Goal: Complete application form

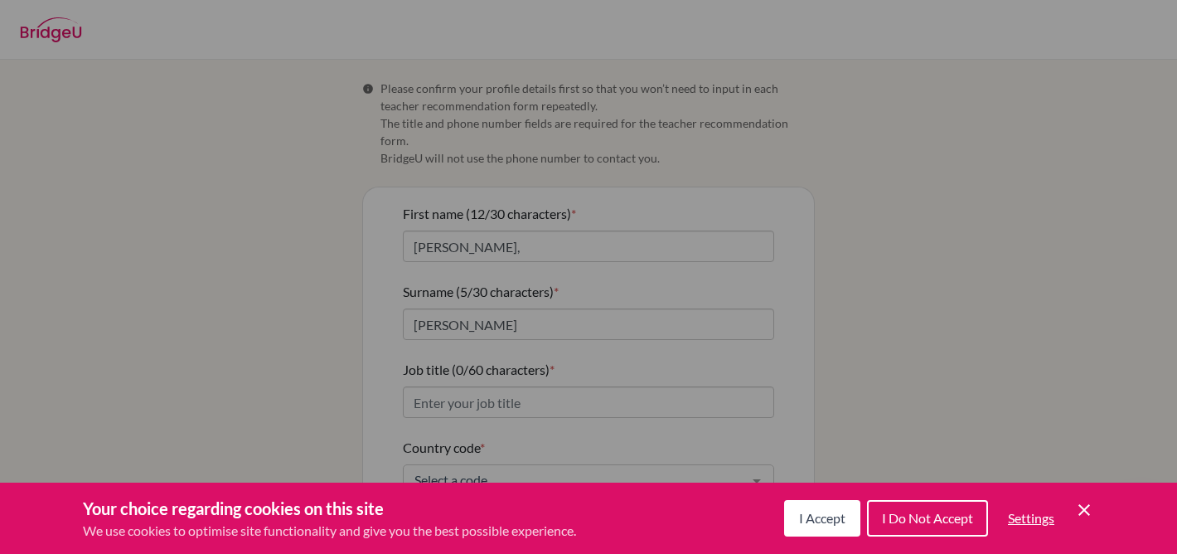
click at [600, 384] on div "Cookie Preferences" at bounding box center [588, 277] width 1177 height 554
click at [828, 517] on span "I Accept" at bounding box center [822, 518] width 46 height 16
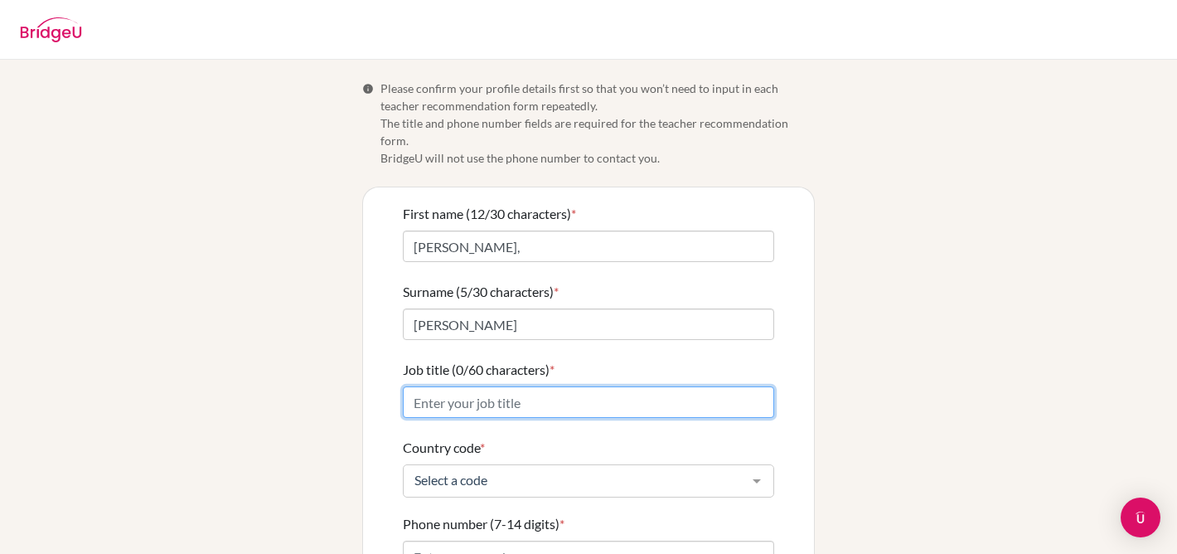
click at [539, 386] on input "Job title (0/60 characters) *" at bounding box center [588, 402] width 371 height 32
type input "DP Psychology Teacher"
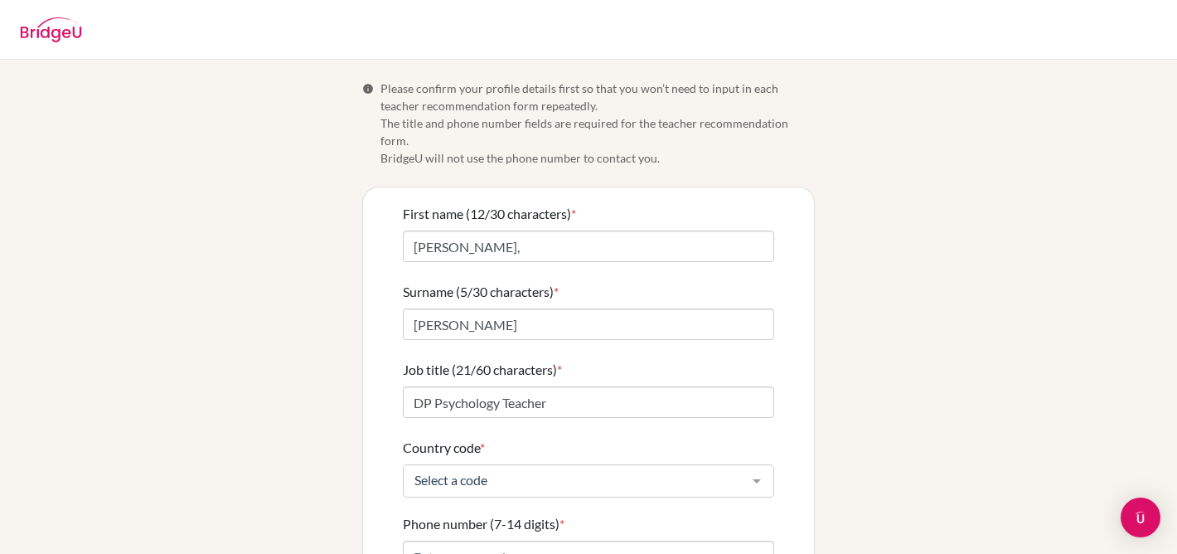
click at [755, 465] on div at bounding box center [756, 481] width 33 height 32
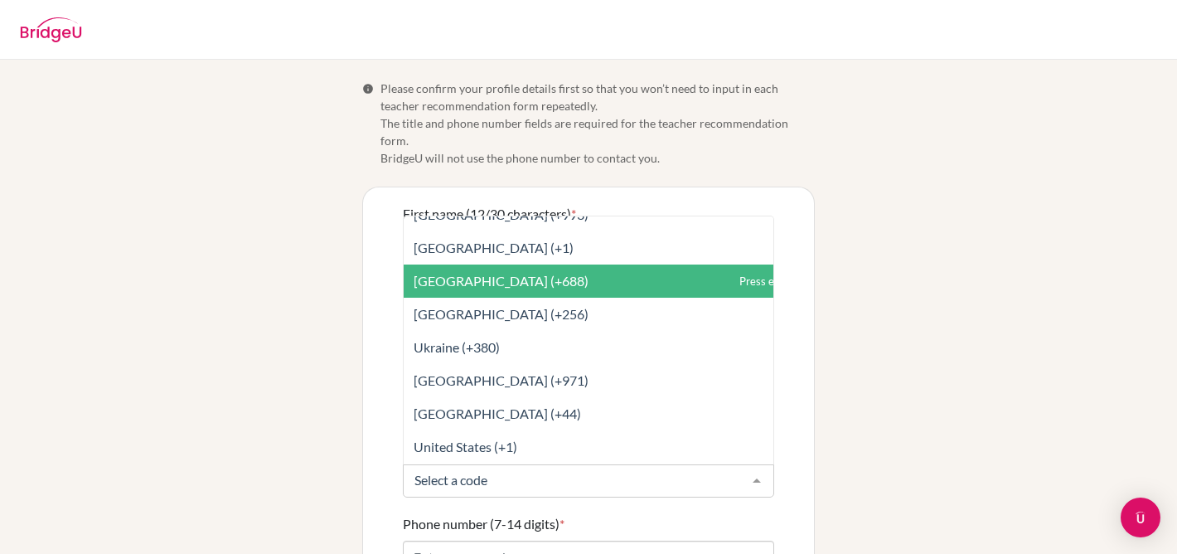
scroll to position [7483, 0]
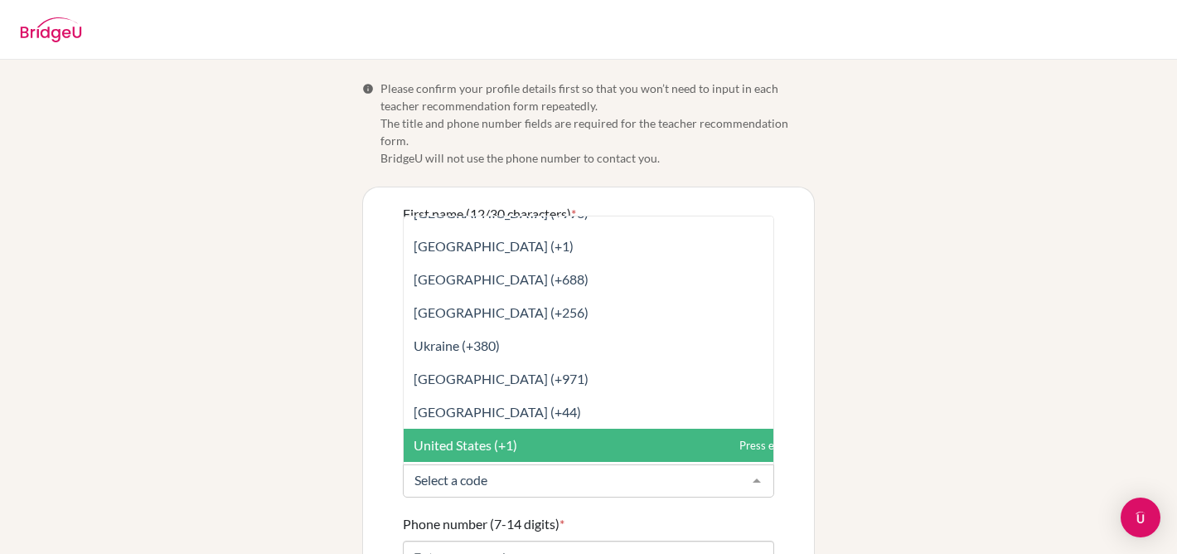
click at [478, 437] on span "United States (+1)" at bounding box center [466, 445] width 104 height 16
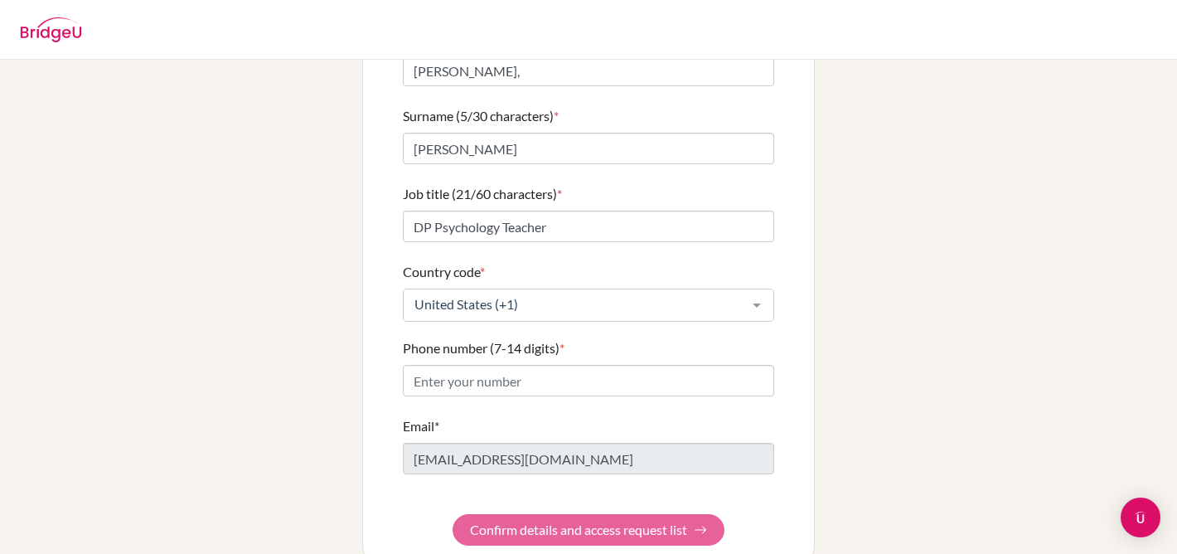
scroll to position [187, 0]
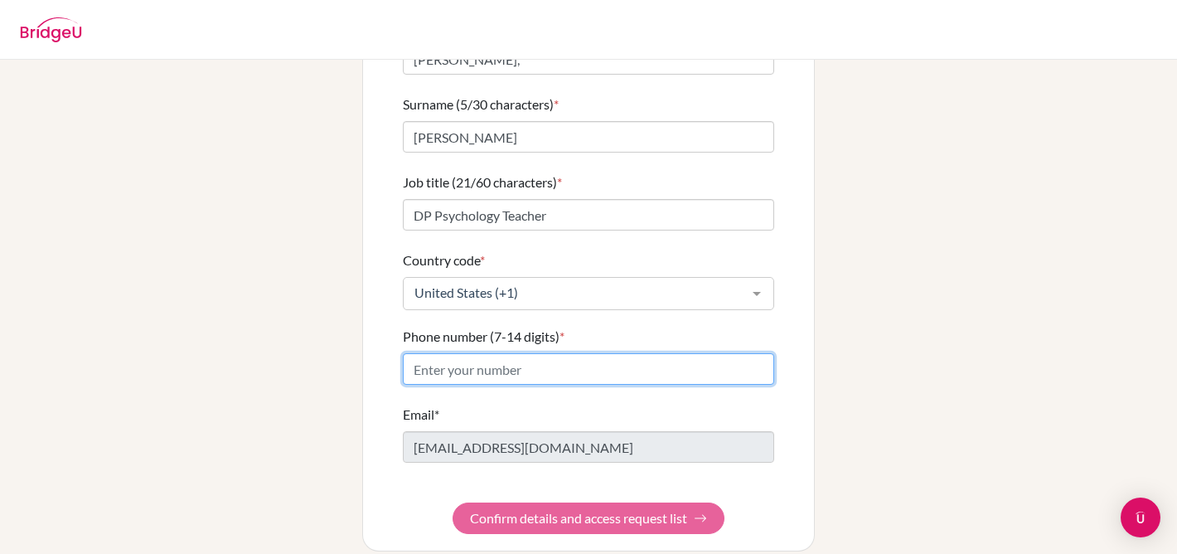
click at [585, 353] on input "Phone number (7-14 digits) *" at bounding box center [588, 369] width 371 height 32
click at [529, 353] on input "Phone number (7-14 digits) *" at bounding box center [588, 369] width 371 height 32
type input "6233271757"
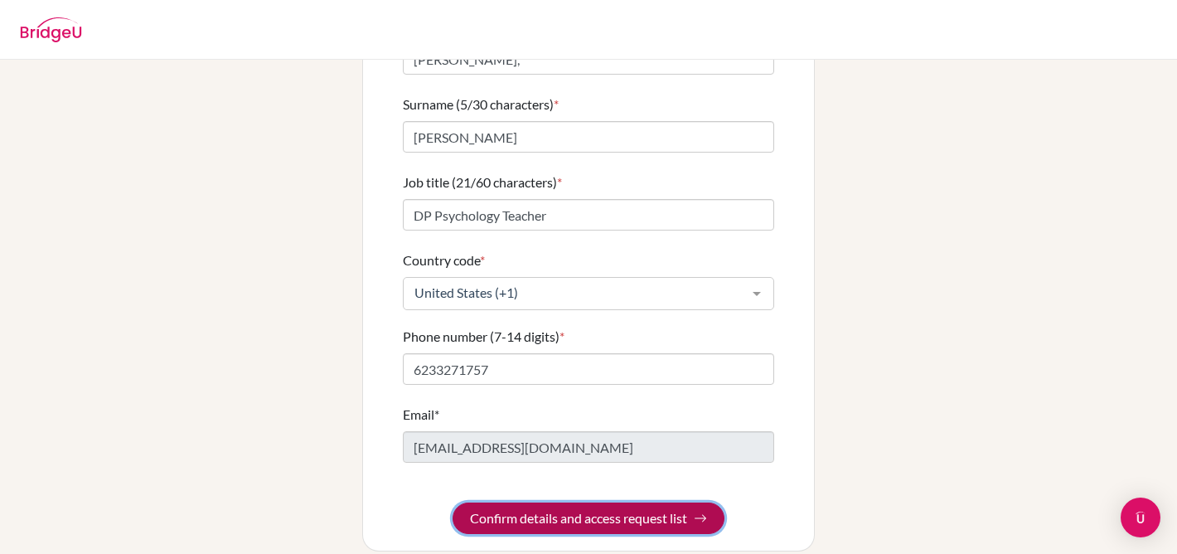
click at [600, 503] on button "Confirm details and access request list" at bounding box center [589, 519] width 272 height 32
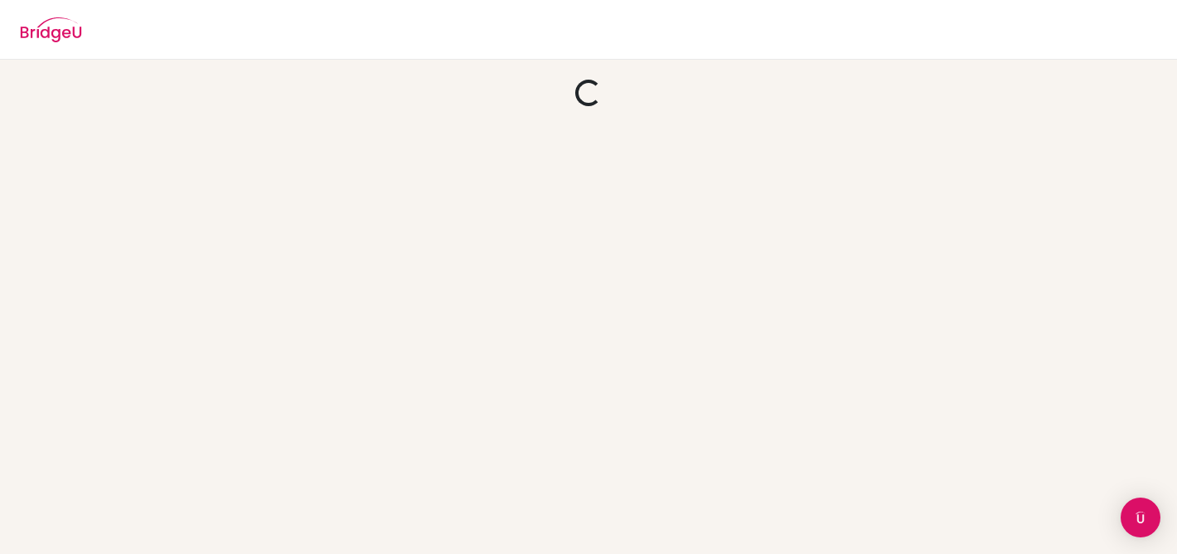
scroll to position [0, 0]
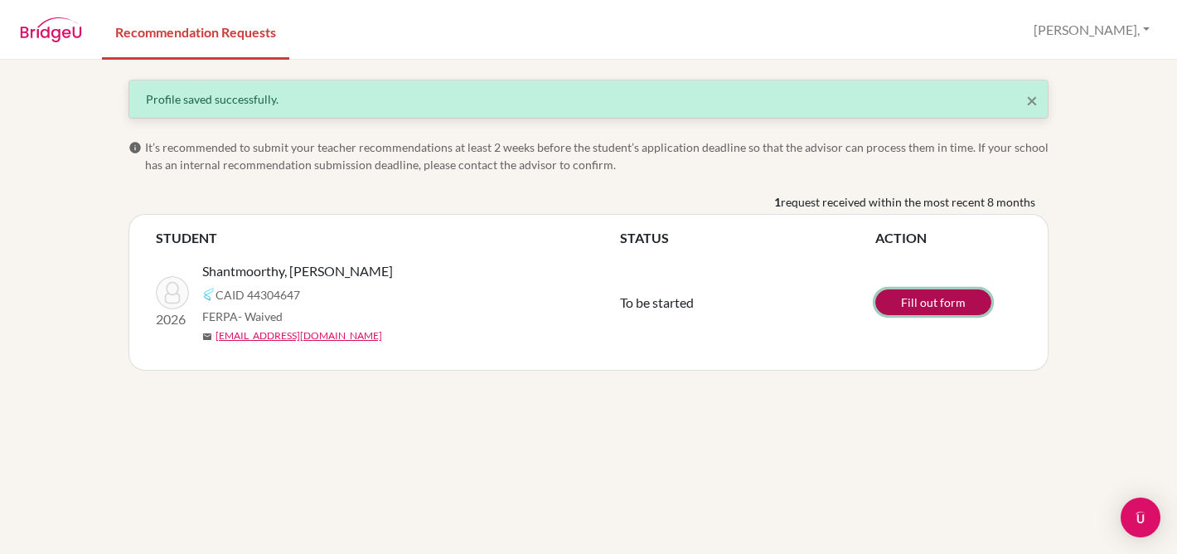
click at [905, 303] on link "Fill out form" at bounding box center [934, 302] width 116 height 26
click at [915, 299] on link "Fill out form" at bounding box center [934, 302] width 116 height 26
